Goal: Find specific page/section: Find specific page/section

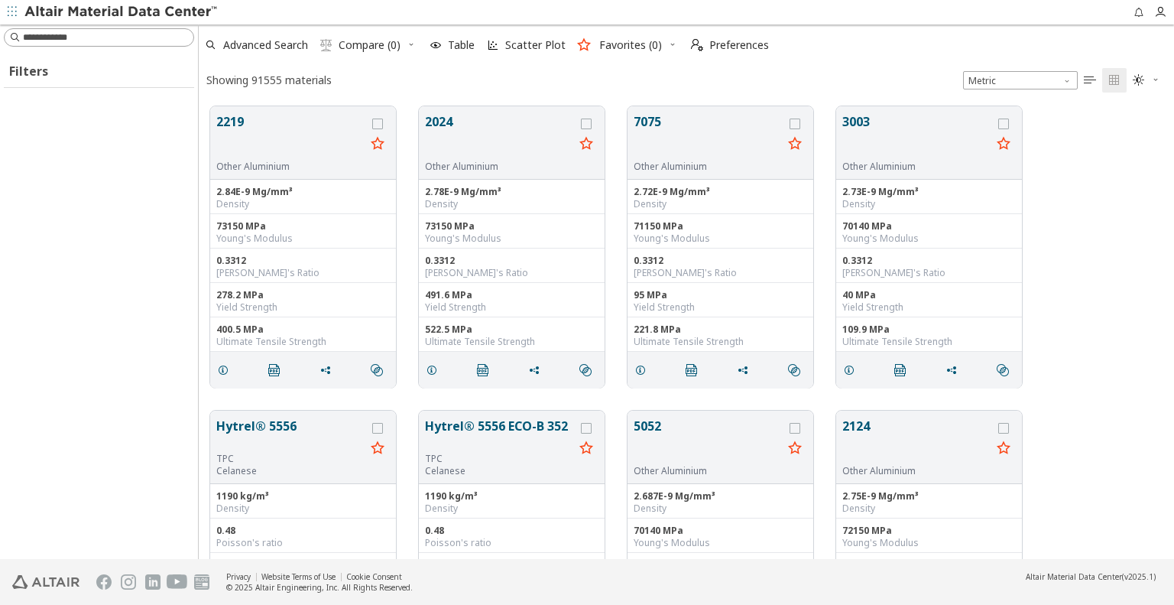
scroll to position [453, 963]
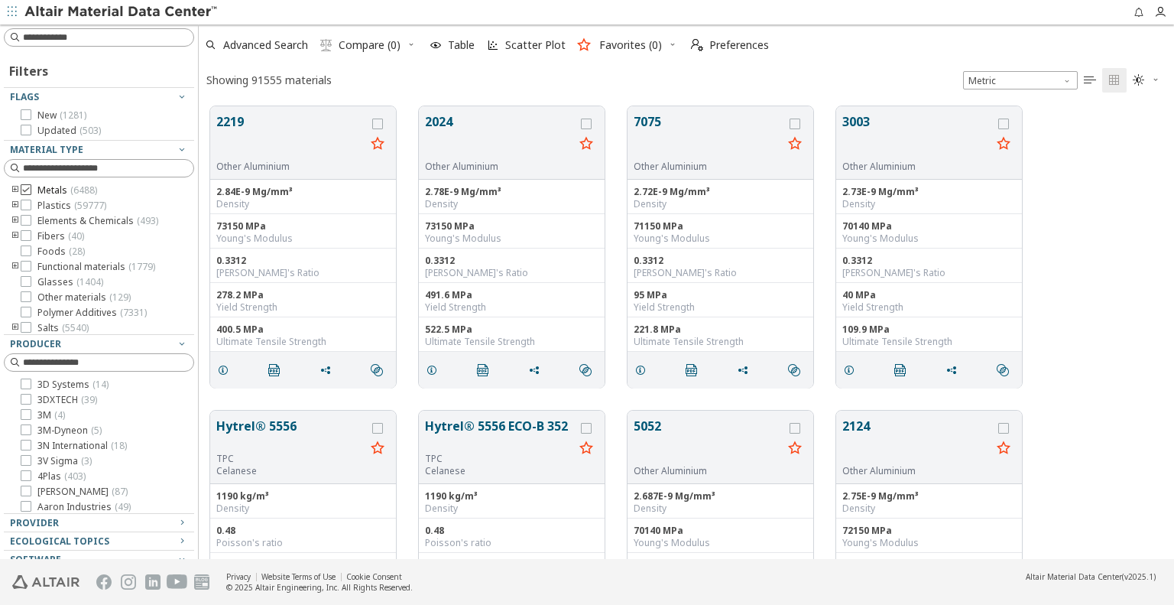
click at [26, 188] on icon at bounding box center [26, 189] width 11 height 11
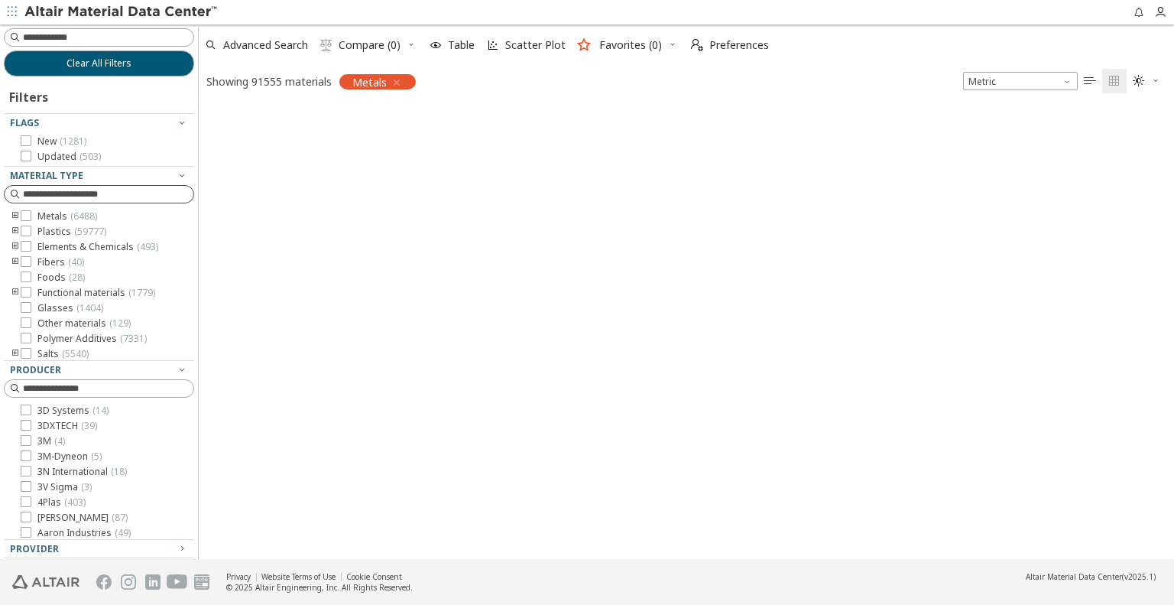
scroll to position [12, 12]
